Goal: Task Accomplishment & Management: Manage account settings

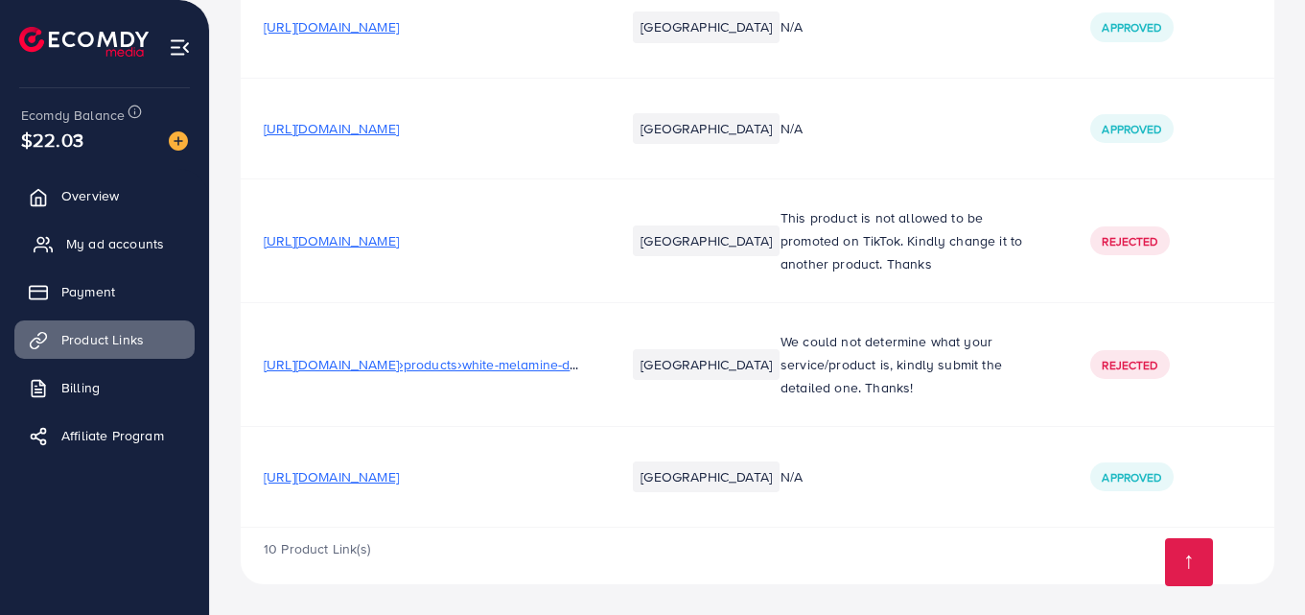
scroll to position [813, 0]
click at [73, 239] on span "My ad accounts" at bounding box center [115, 243] width 98 height 19
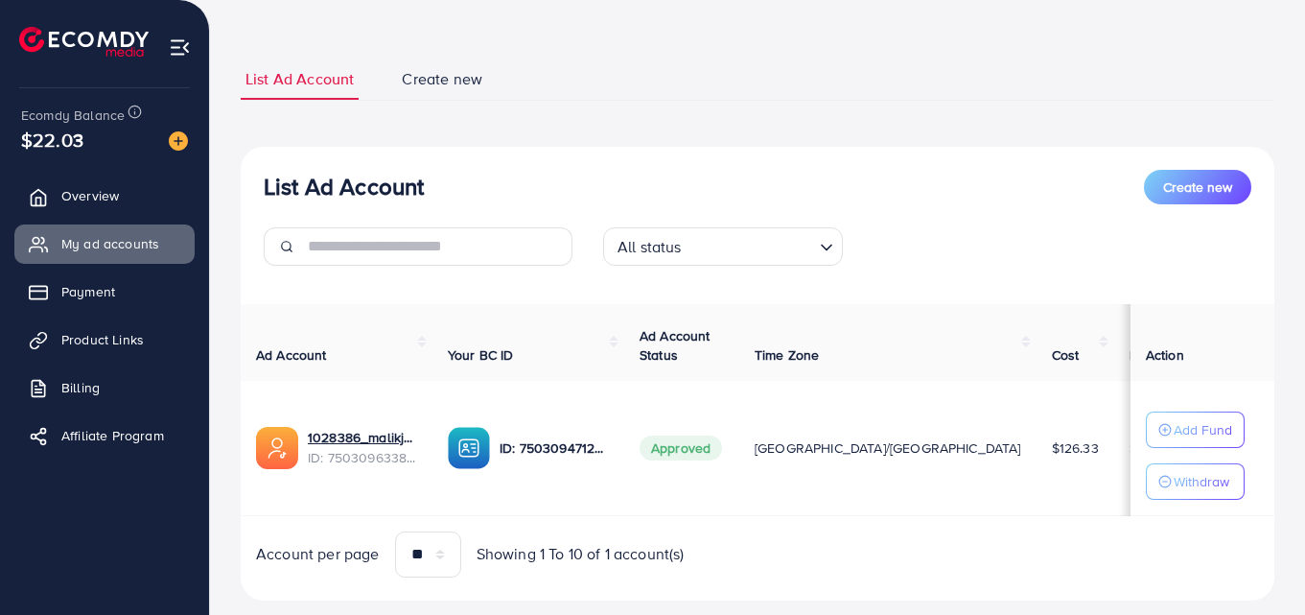
scroll to position [128, 0]
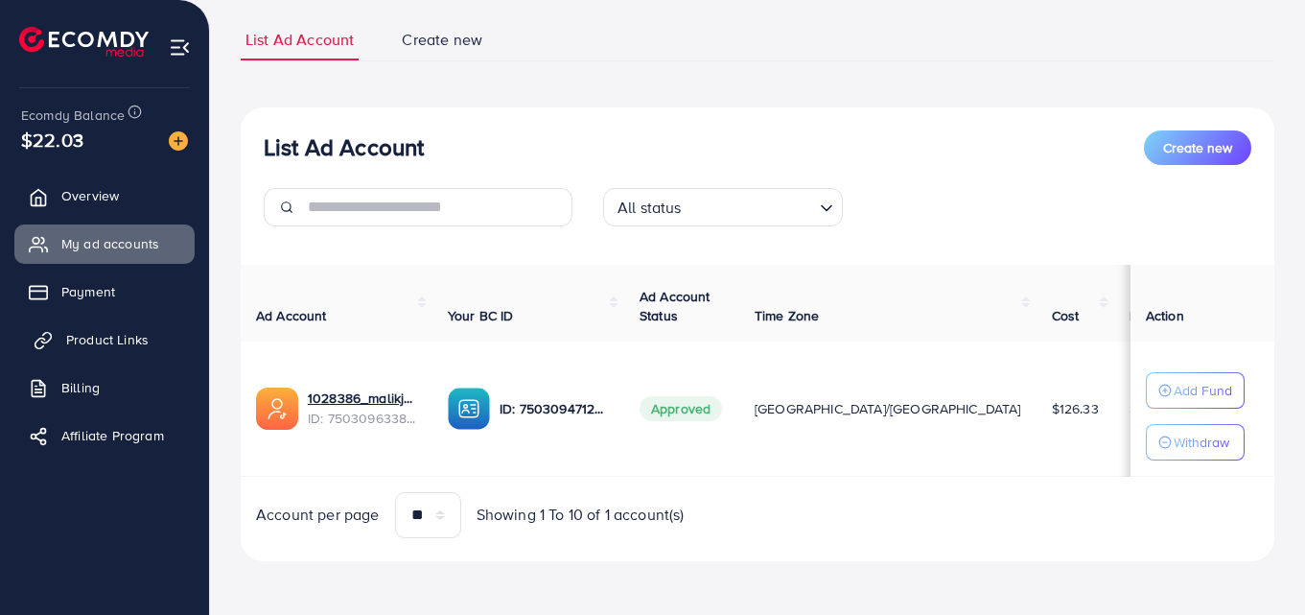
click at [105, 338] on span "Product Links" at bounding box center [107, 339] width 82 height 19
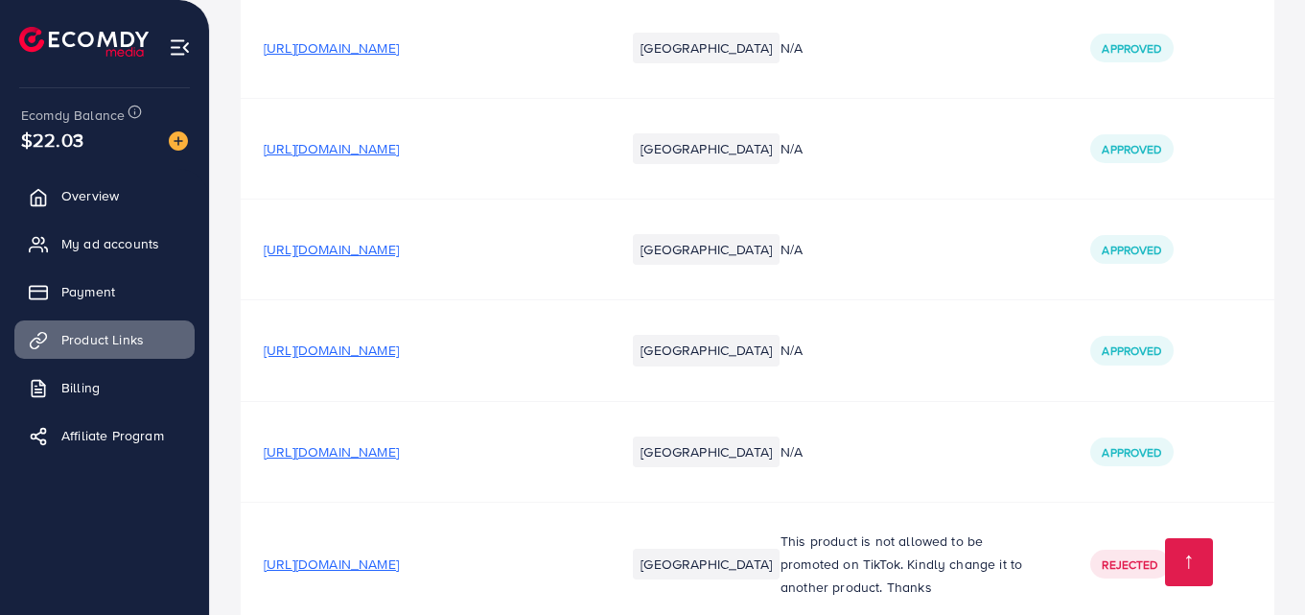
scroll to position [813, 0]
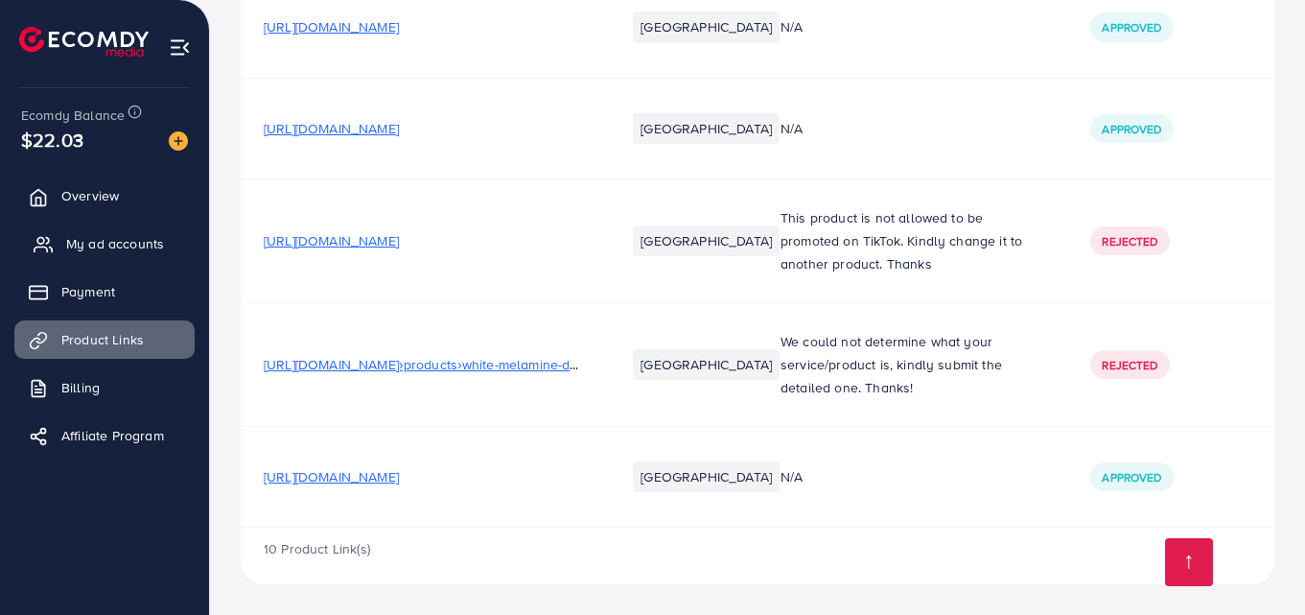
click at [111, 246] on span "My ad accounts" at bounding box center [115, 243] width 98 height 19
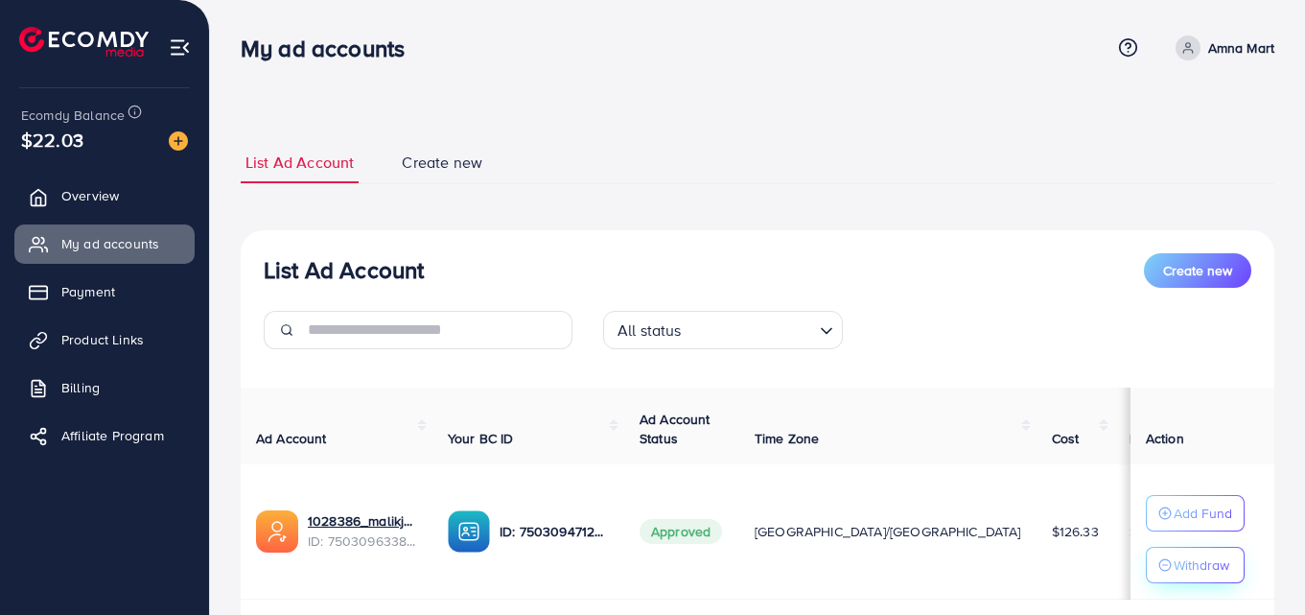
click at [1169, 564] on icon "button" at bounding box center [1164, 564] width 13 height 13
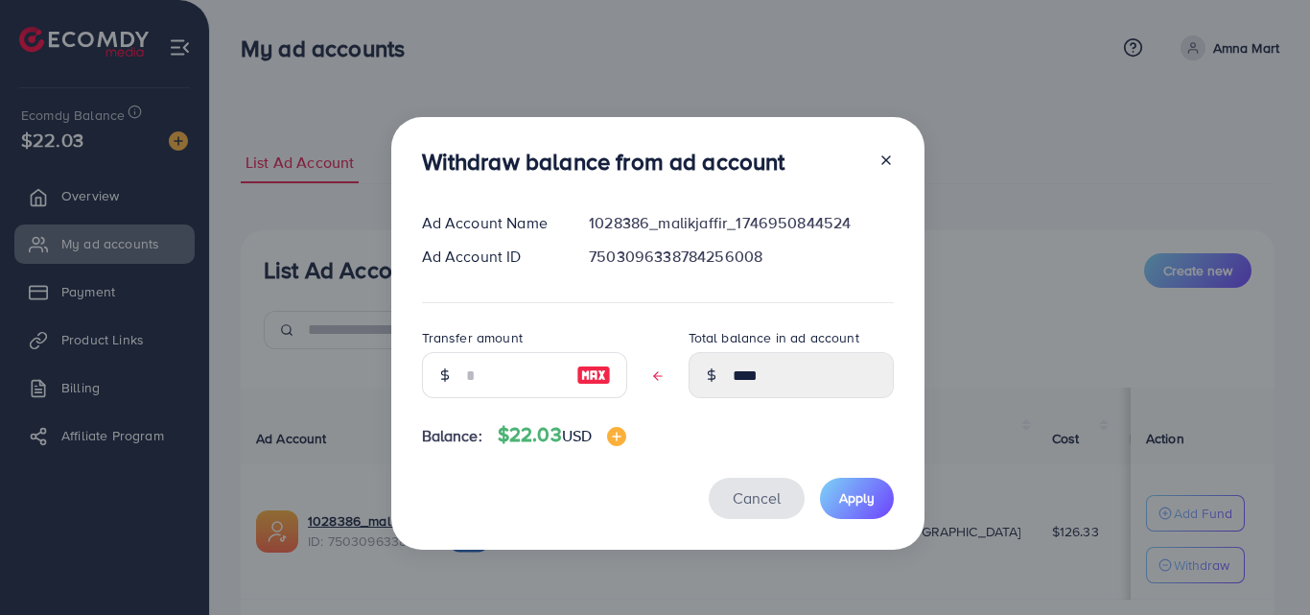
click at [761, 489] on span "Cancel" at bounding box center [757, 497] width 48 height 21
